Goal: Check status: Check status

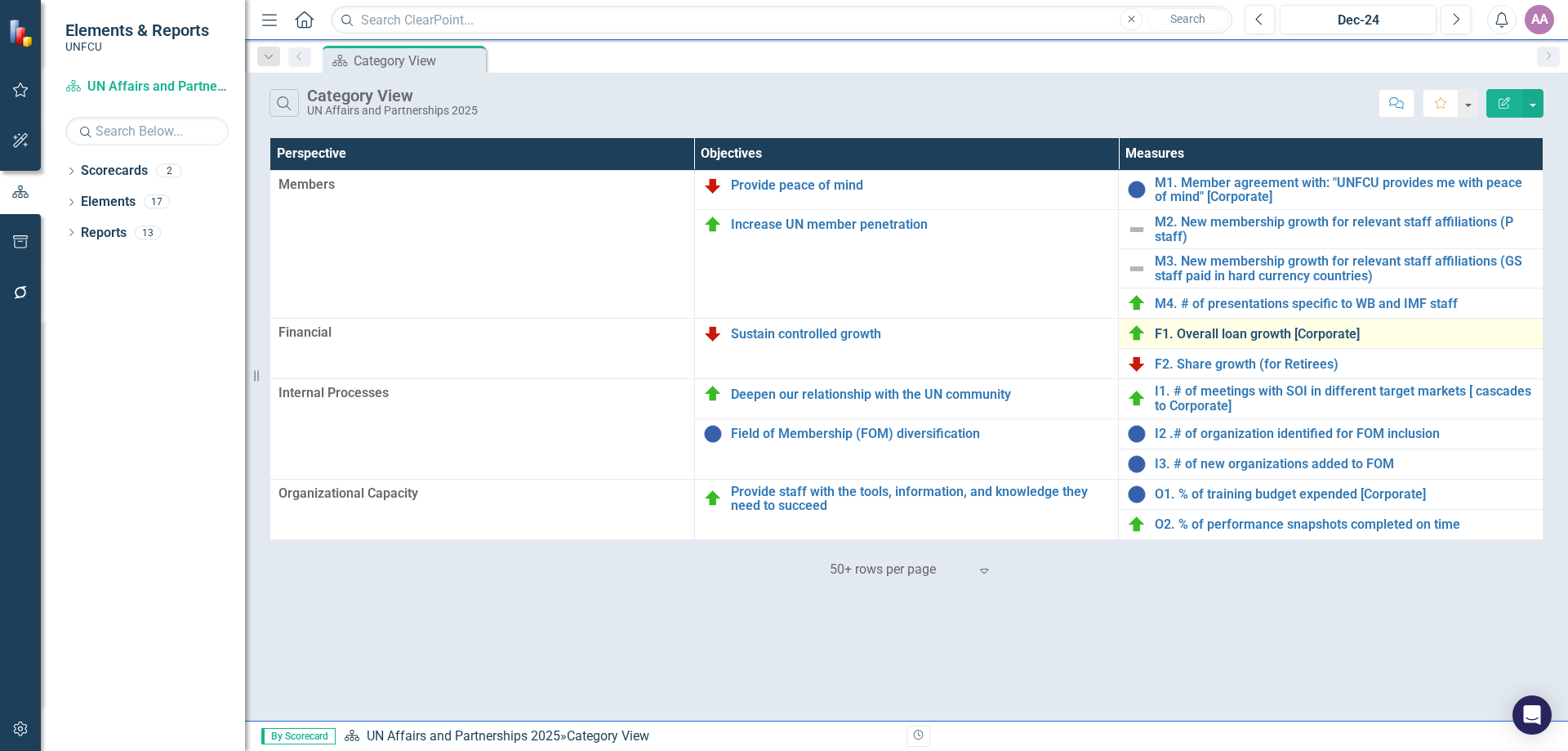
click at [1222, 332] on link "F1. Overall loan growth [Corporate]" at bounding box center [1344, 334] width 379 height 15
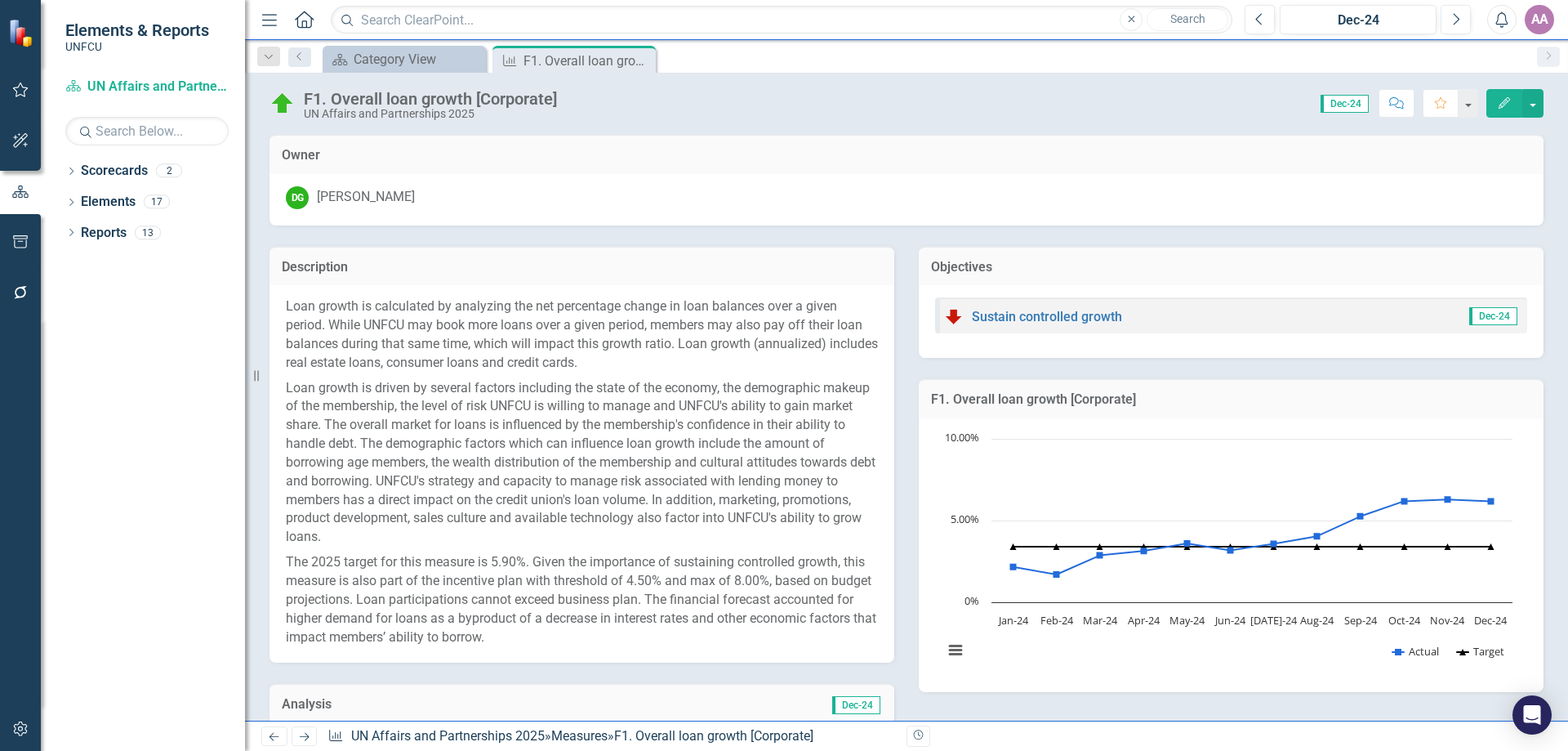
scroll to position [634, 0]
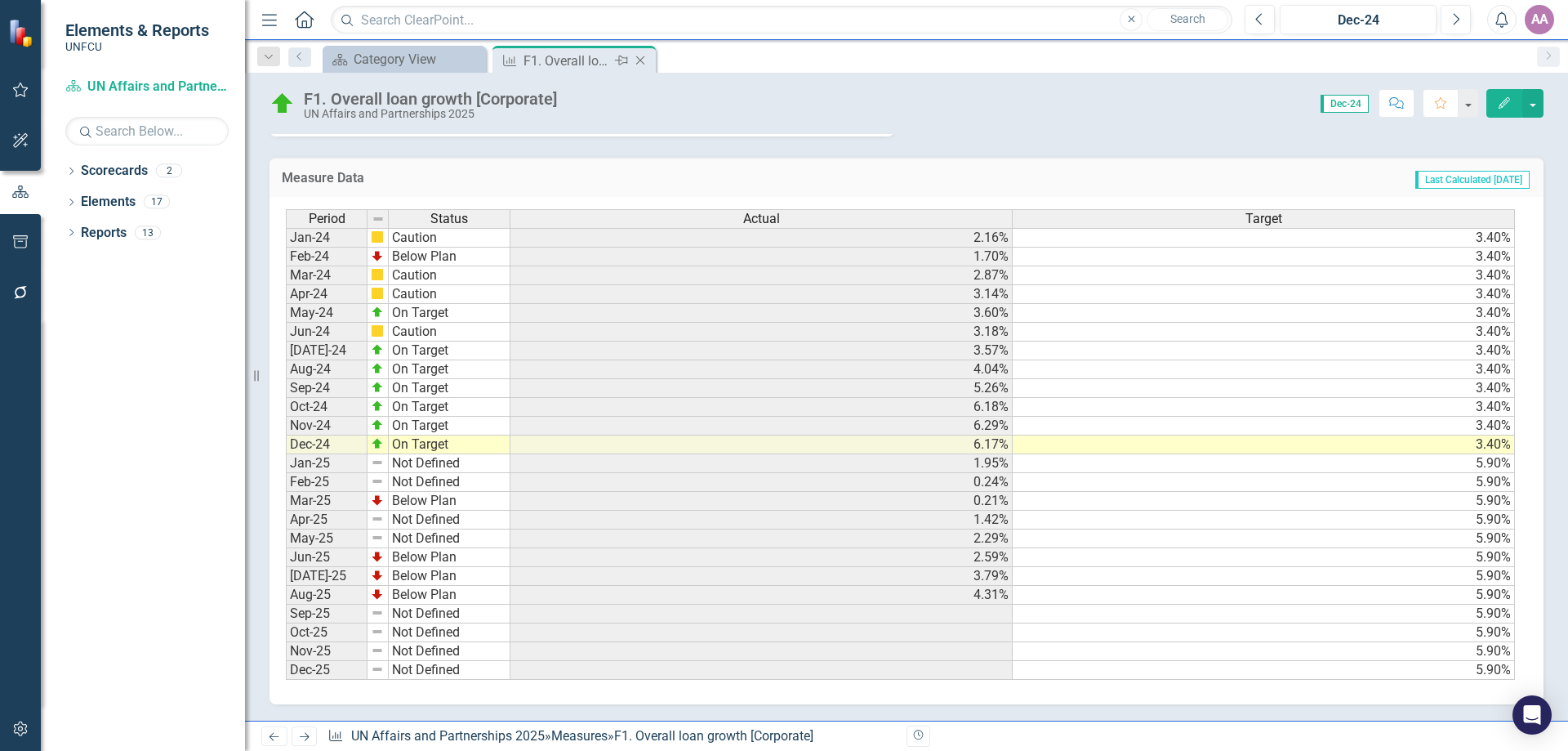
click at [640, 64] on icon "Close" at bounding box center [640, 60] width 16 height 13
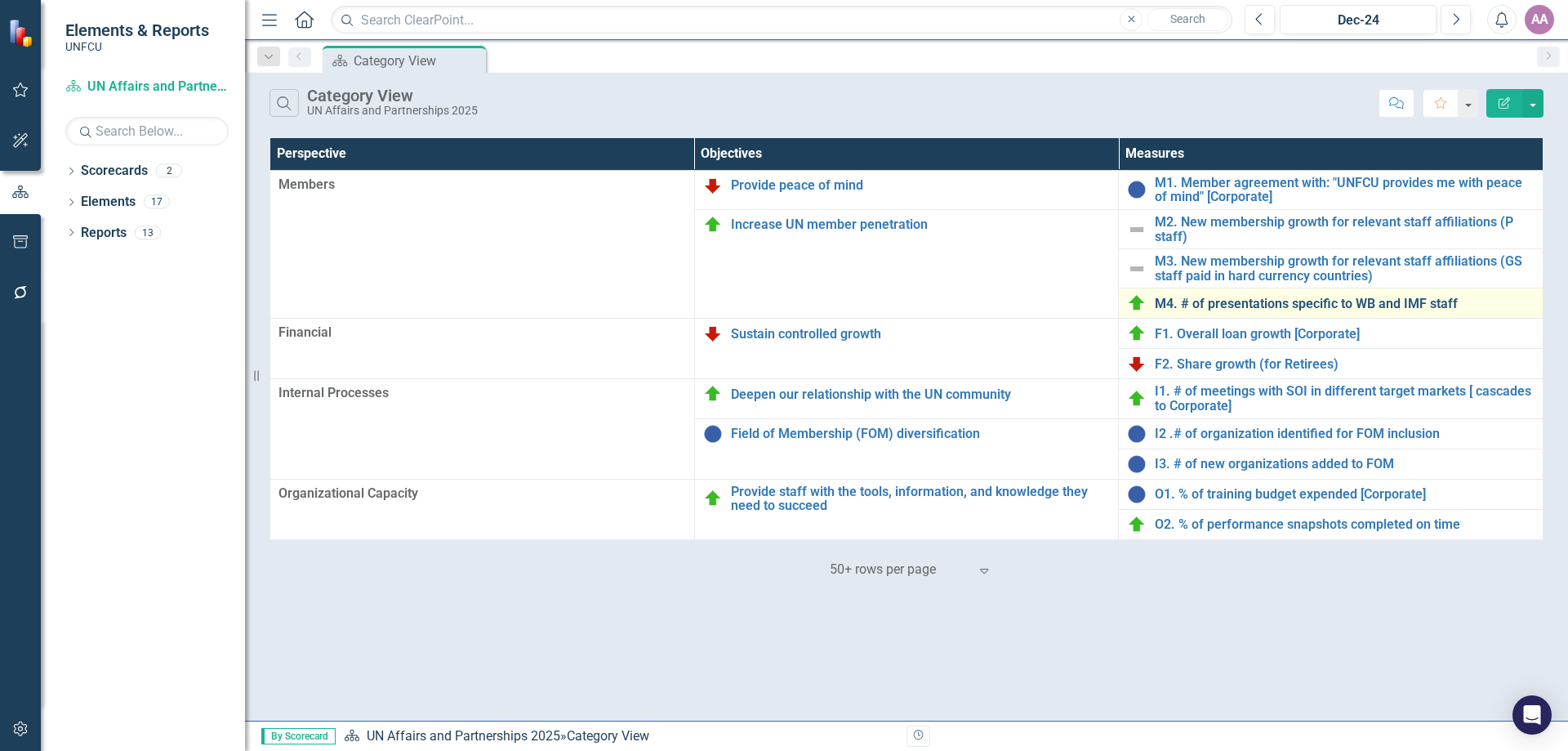
click at [1225, 306] on link "M4. # of presentations specific to WB and IMF staff" at bounding box center [1344, 304] width 379 height 15
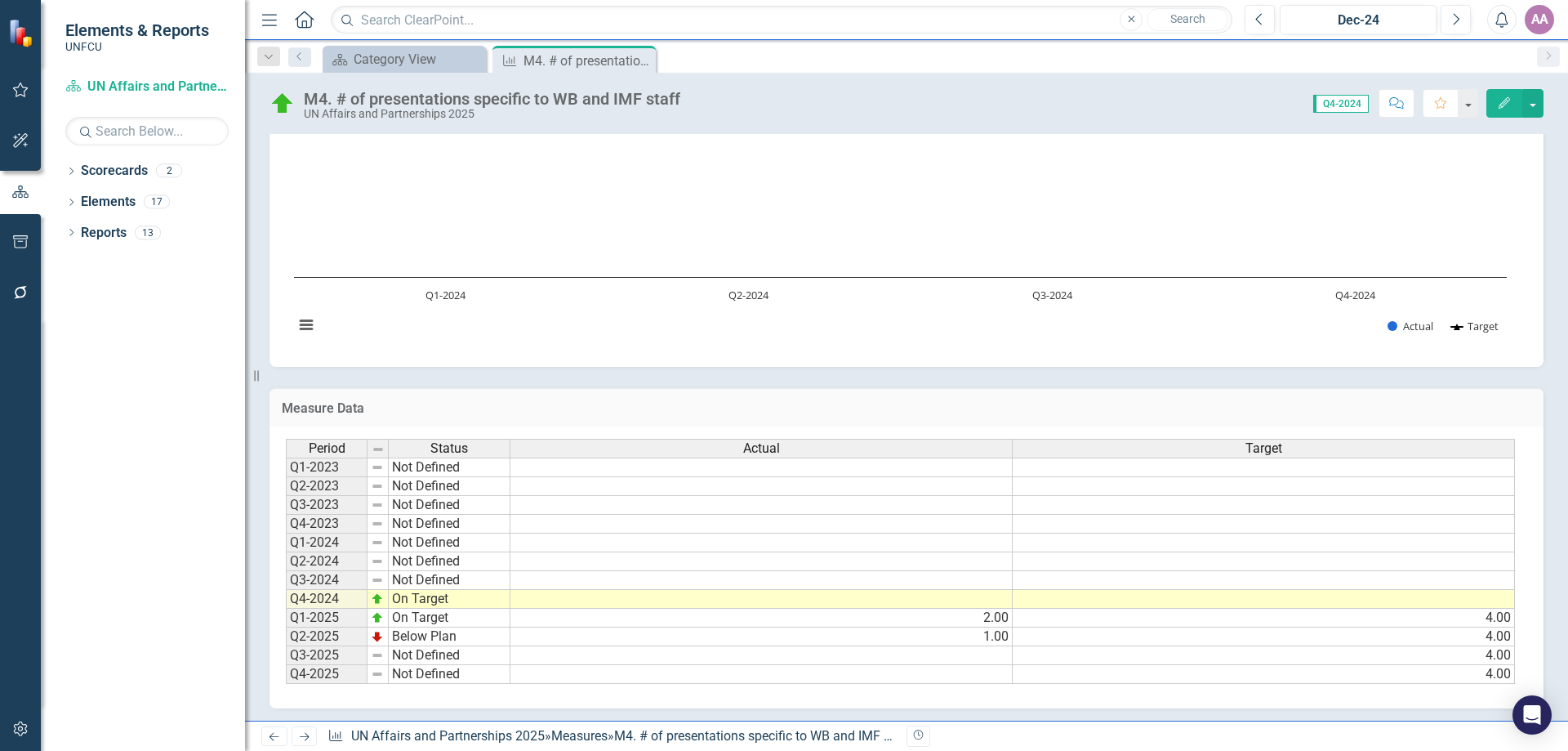
scroll to position [85, 0]
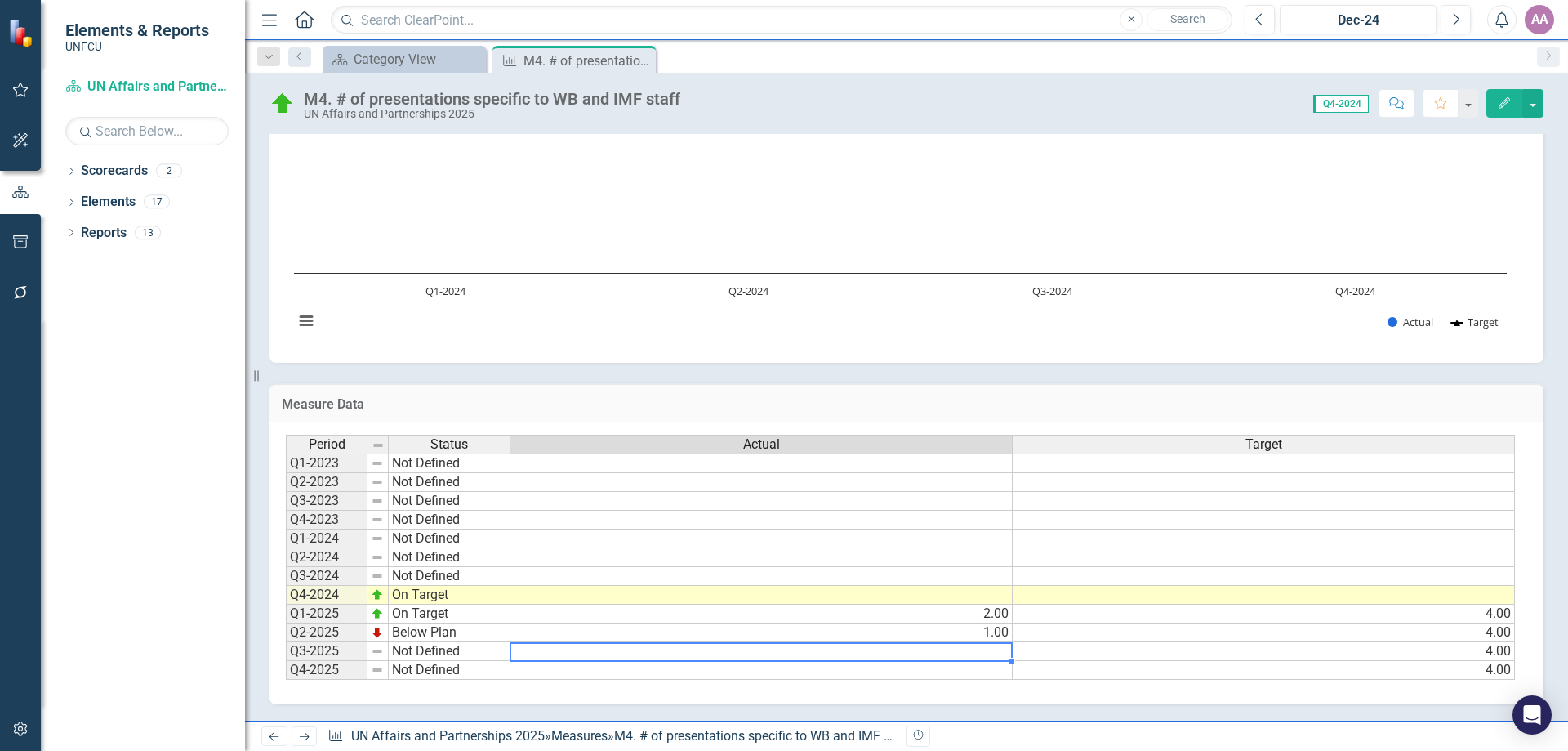
click at [955, 654] on td at bounding box center [761, 651] width 502 height 19
click at [637, 60] on icon "Close" at bounding box center [640, 60] width 16 height 13
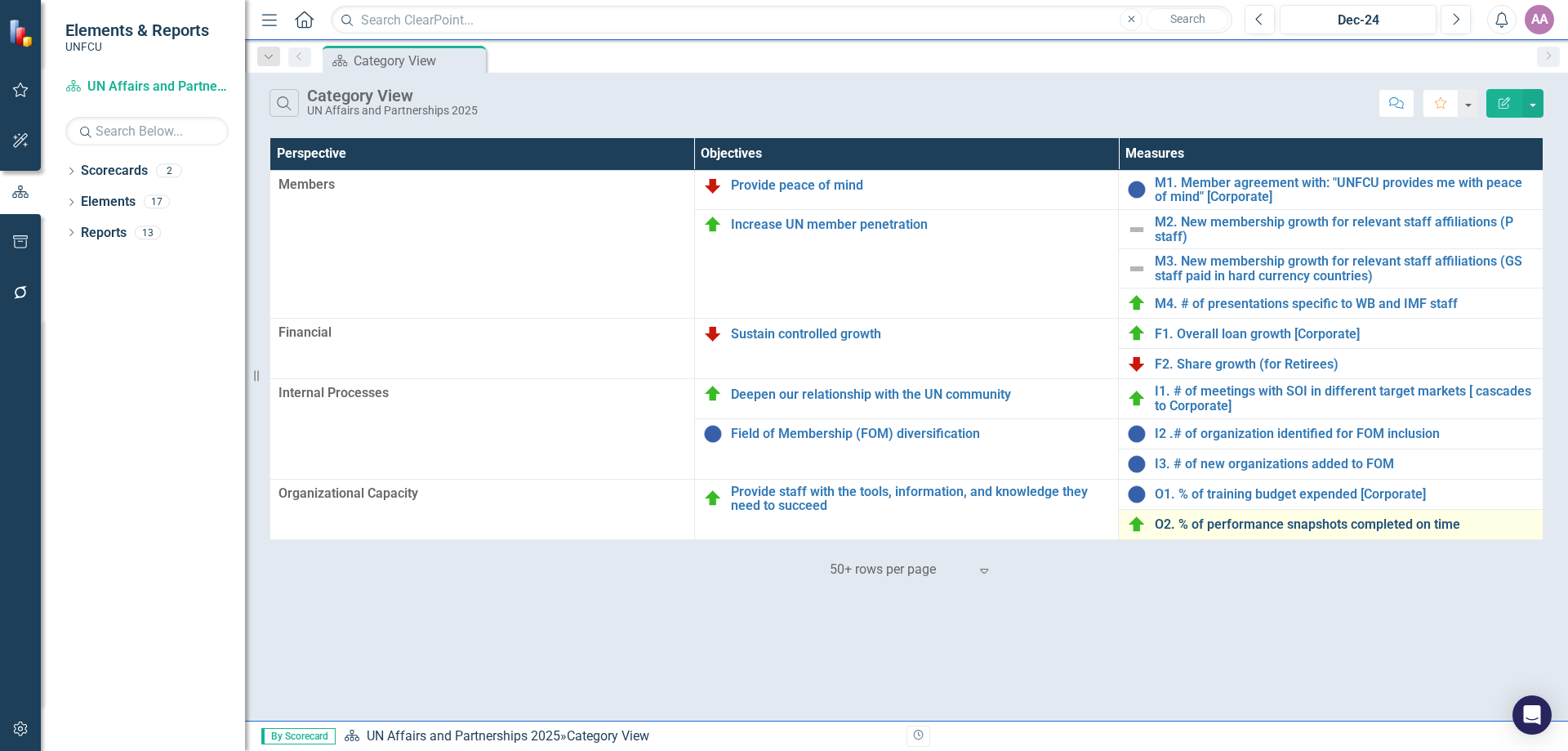
click at [1220, 524] on link "O2. % of performance snapshots completed on time" at bounding box center [1344, 524] width 379 height 15
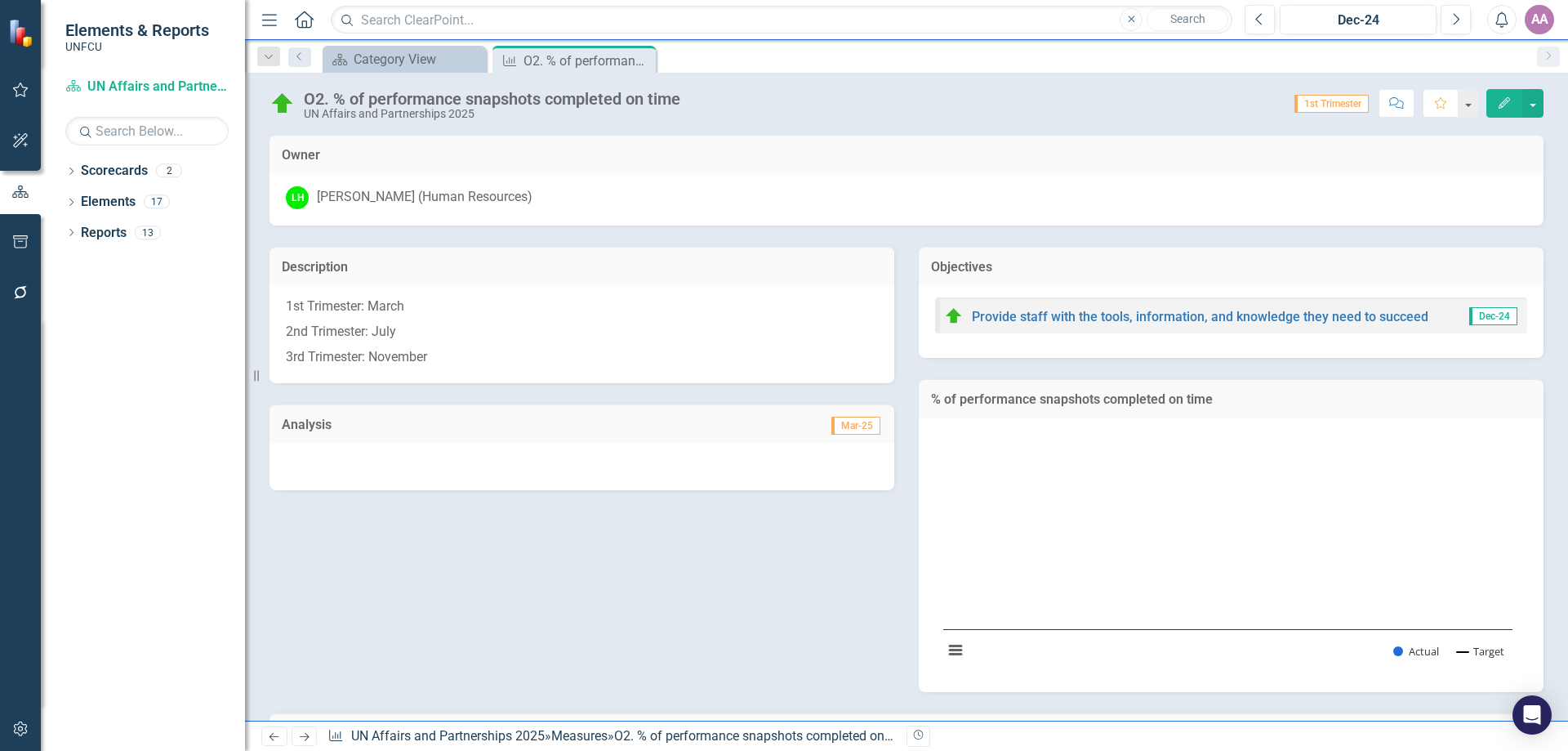
scroll to position [247, 0]
